Goal: Task Accomplishment & Management: Manage account settings

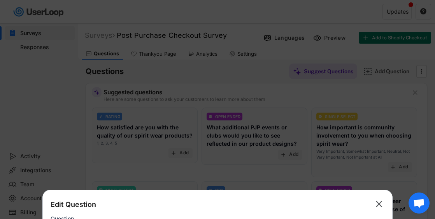
scroll to position [170, 0]
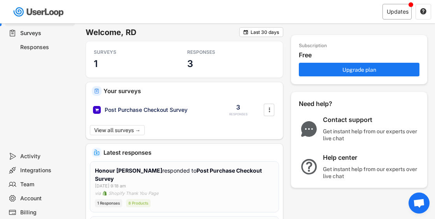
click at [399, 12] on div "Updates" at bounding box center [398, 11] width 22 height 5
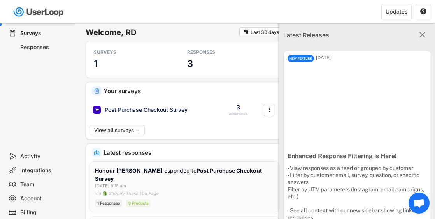
click at [421, 35] on text "" at bounding box center [423, 35] width 6 height 10
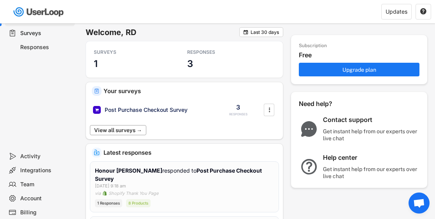
click at [129, 130] on button "View all surveys →" at bounding box center [118, 130] width 56 height 10
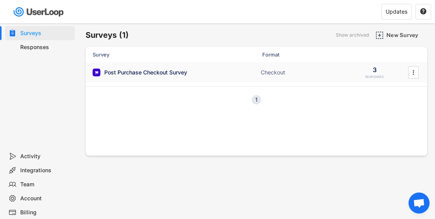
click at [368, 69] on div "3 RESPONSES" at bounding box center [374, 72] width 39 height 14
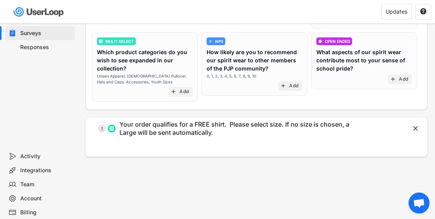
scroll to position [168, 0]
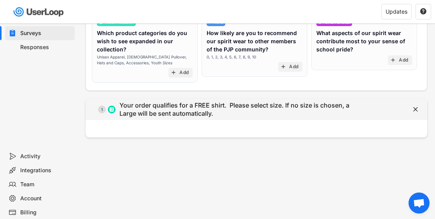
click at [265, 114] on div "Your order qualifies for a FREE shirt. Please select size. If no size is chosen…" at bounding box center [241, 109] width 242 height 16
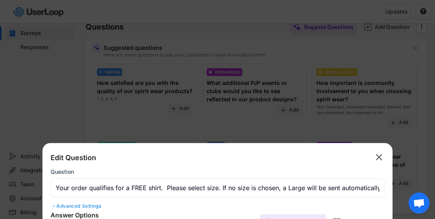
scroll to position [0, 0]
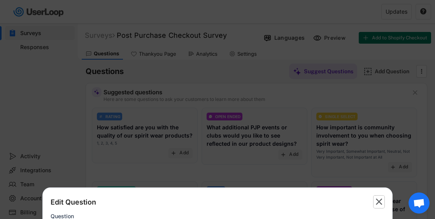
click at [379, 200] on text "" at bounding box center [379, 201] width 7 height 11
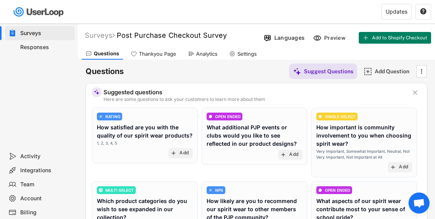
click at [31, 46] on div "Responses" at bounding box center [45, 47] width 51 height 7
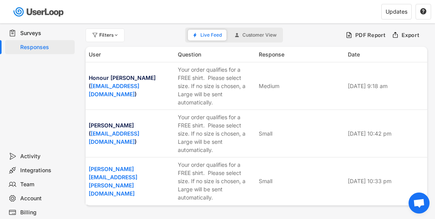
click at [24, 32] on div "Surveys" at bounding box center [45, 33] width 51 height 7
